Goal: Use online tool/utility: Utilize a website feature to perform a specific function

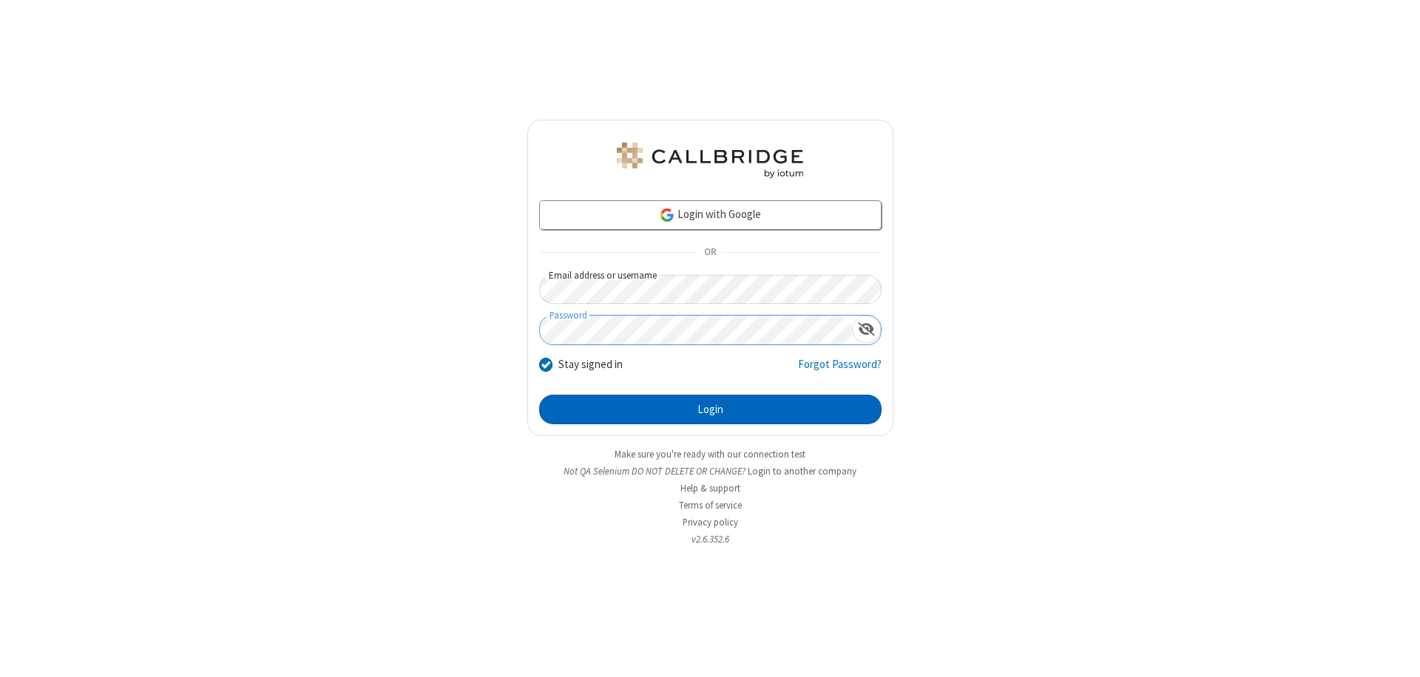
click at [710, 410] on button "Login" at bounding box center [710, 410] width 342 height 30
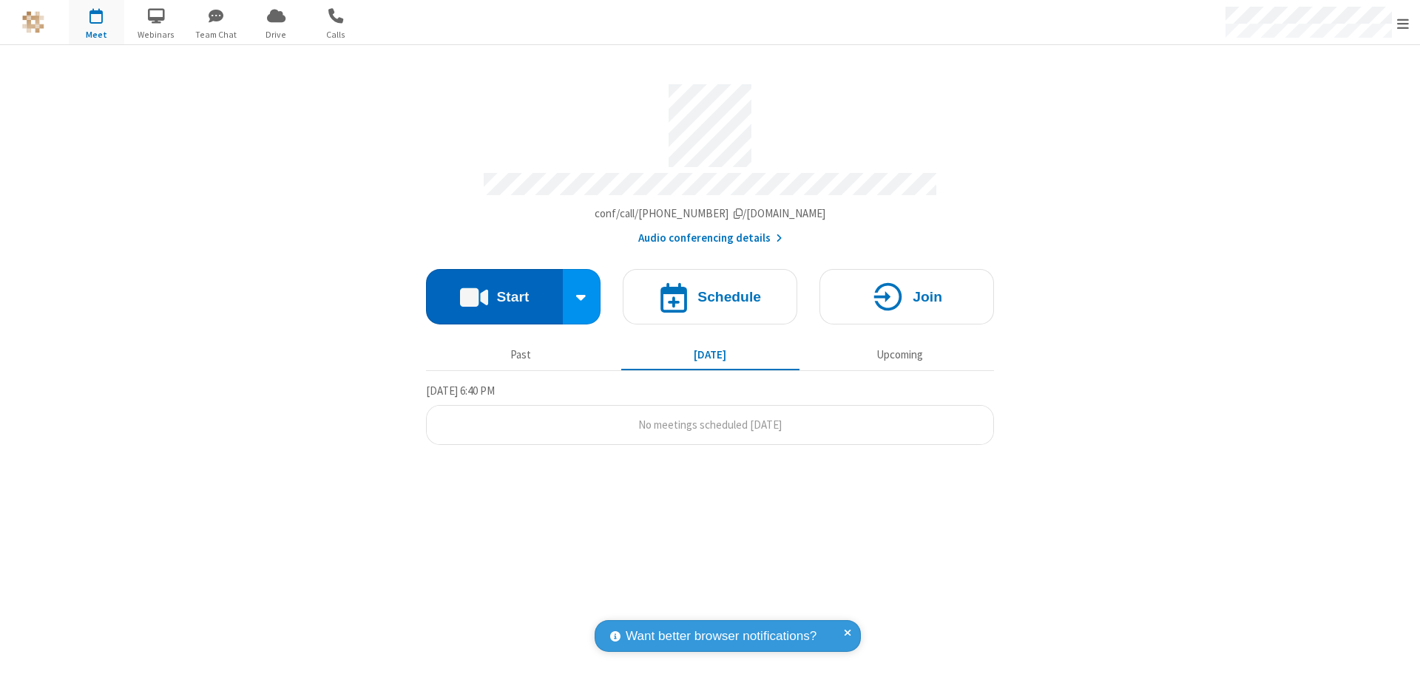
click at [494, 290] on button "Start" at bounding box center [494, 296] width 137 height 55
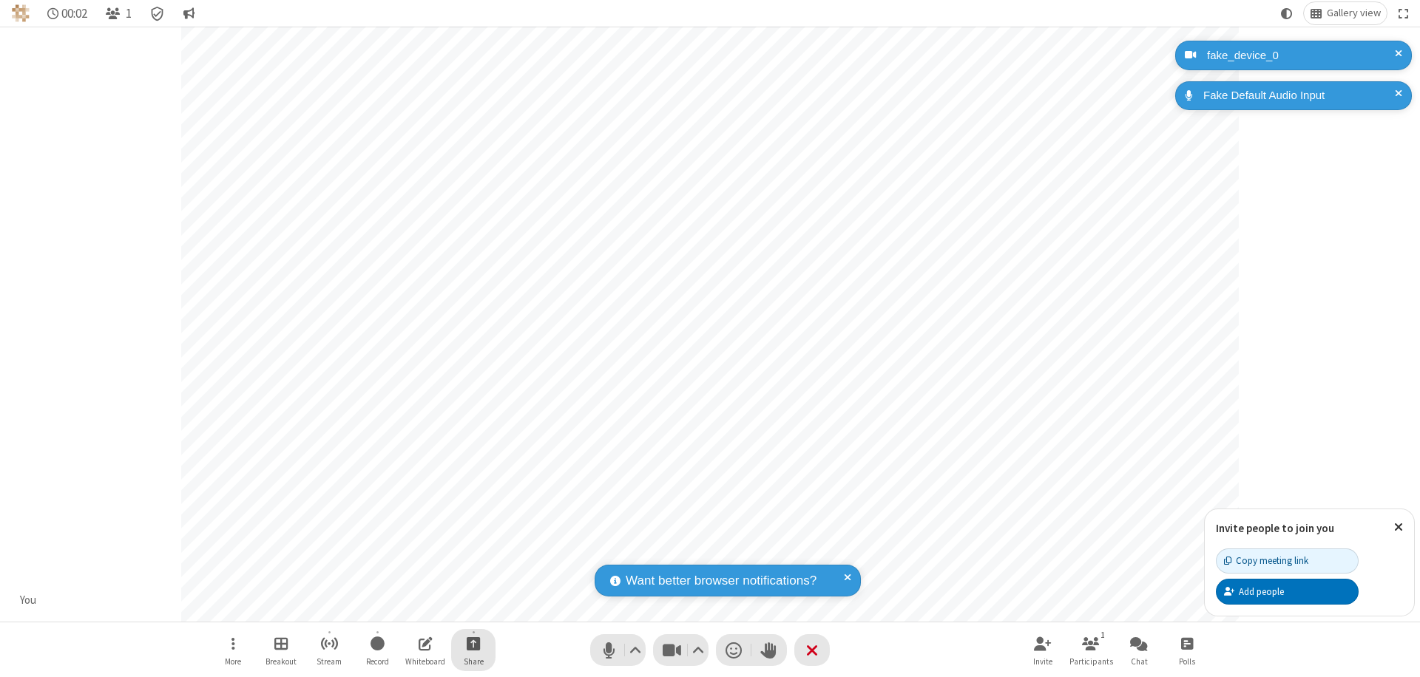
click at [473, 643] on span "Start sharing" at bounding box center [474, 643] width 14 height 18
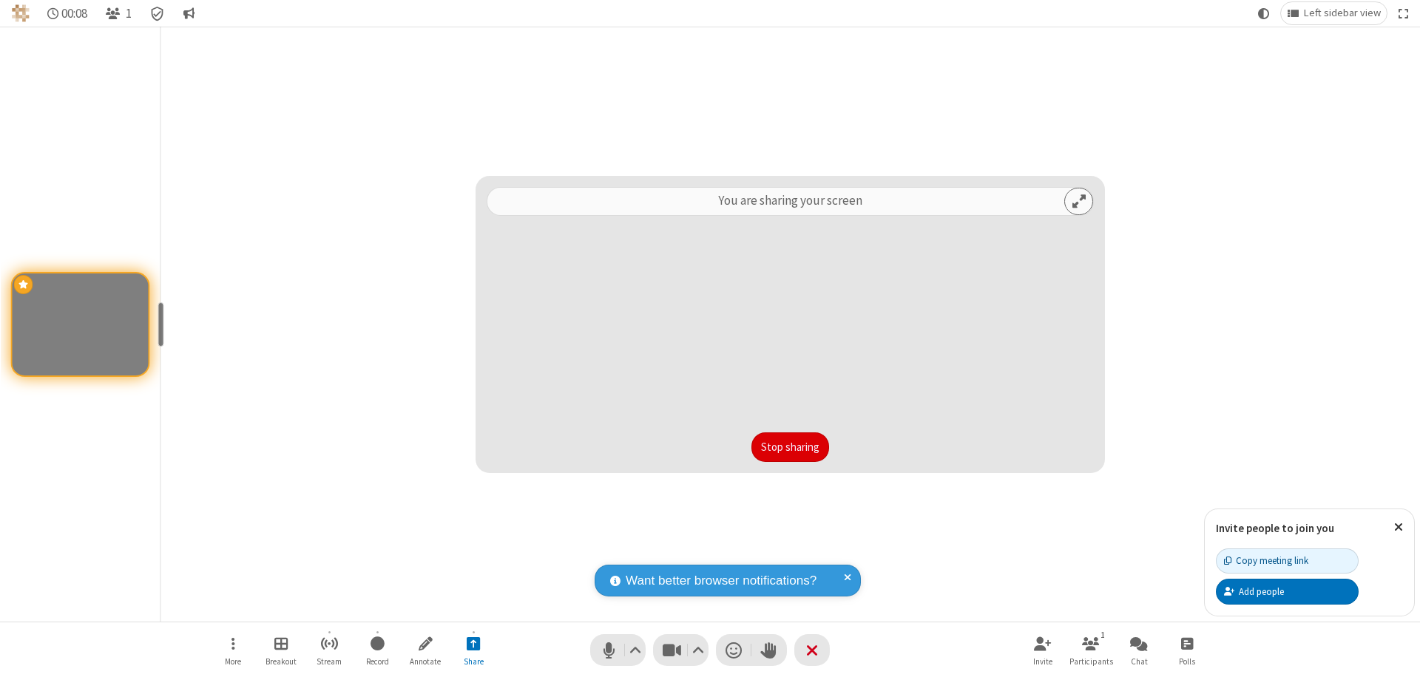
click at [790, 447] on button "Stop sharing" at bounding box center [790, 448] width 78 height 30
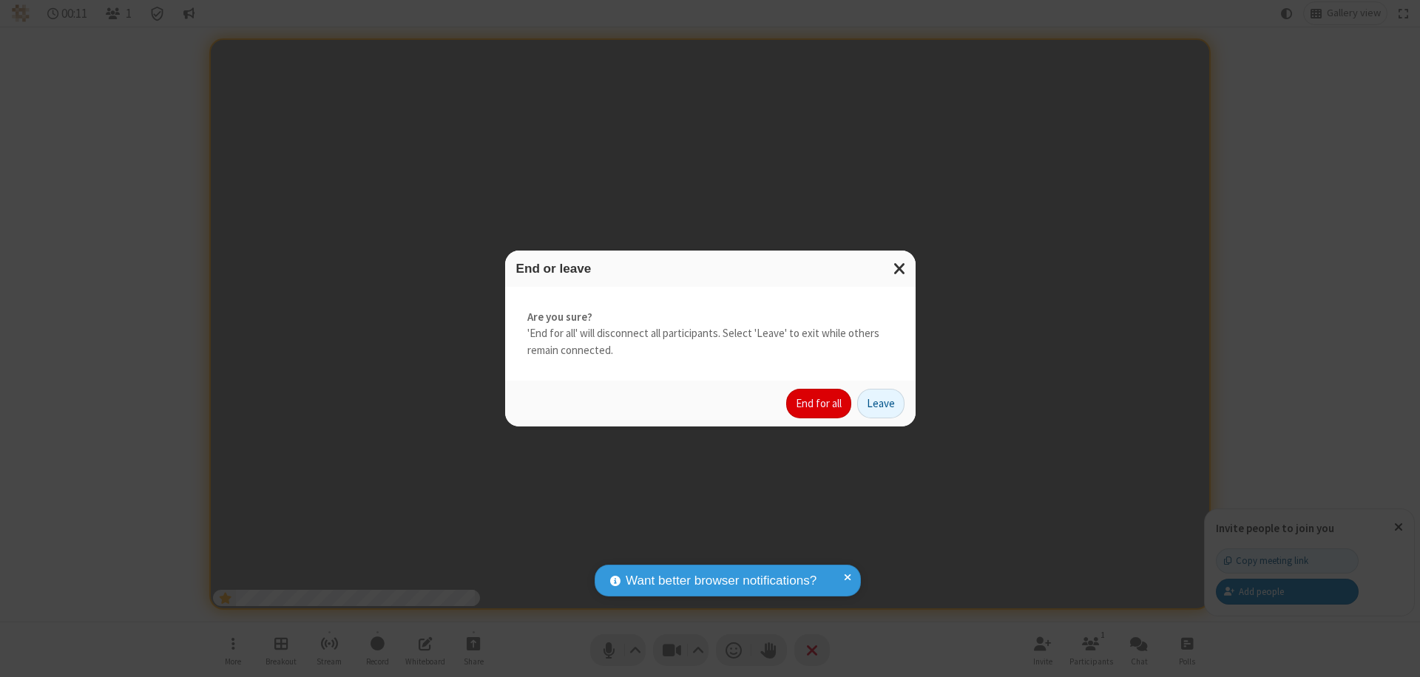
click at [819, 404] on button "End for all" at bounding box center [818, 404] width 65 height 30
